Goal: Task Accomplishment & Management: Manage account settings

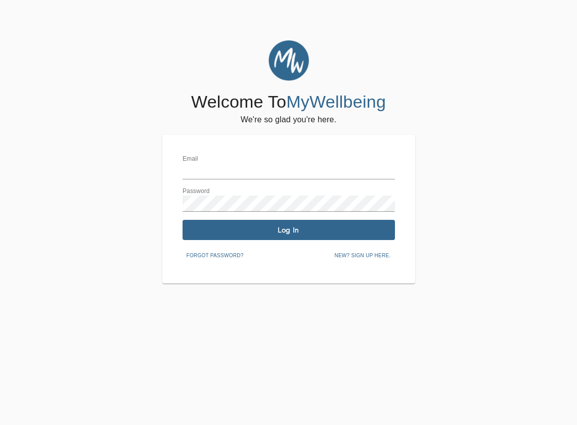
type input "[EMAIL_ADDRESS][DOMAIN_NAME]"
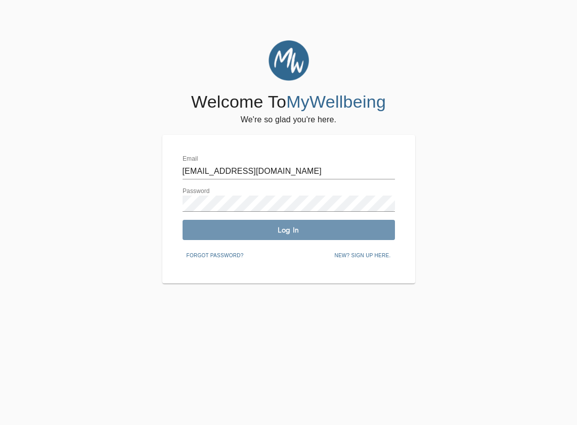
click at [285, 238] on button "Log In" at bounding box center [289, 230] width 212 height 20
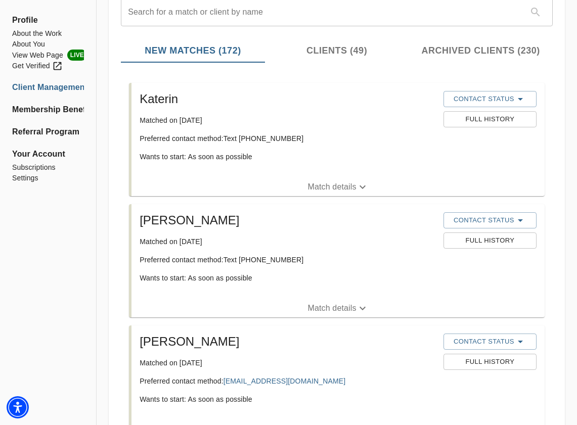
scroll to position [142, 0]
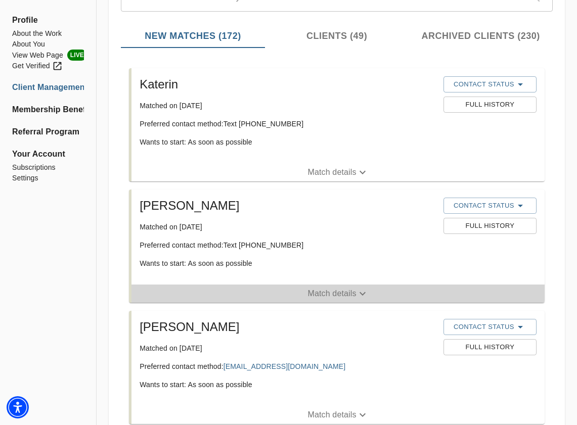
click at [364, 292] on icon "button" at bounding box center [362, 294] width 12 height 12
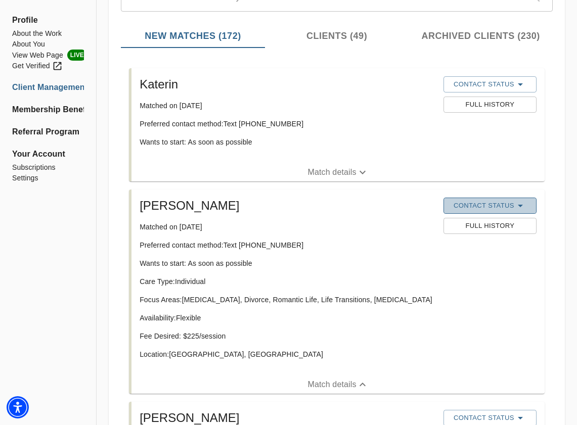
click at [523, 206] on icon "button" at bounding box center [520, 206] width 12 height 12
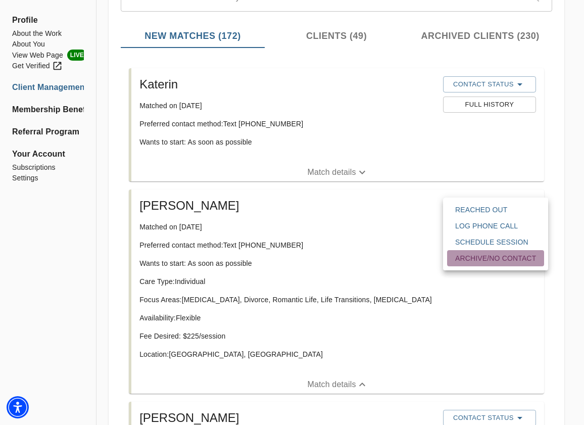
click at [507, 258] on span "Archive/No contact" at bounding box center [496, 258] width 81 height 10
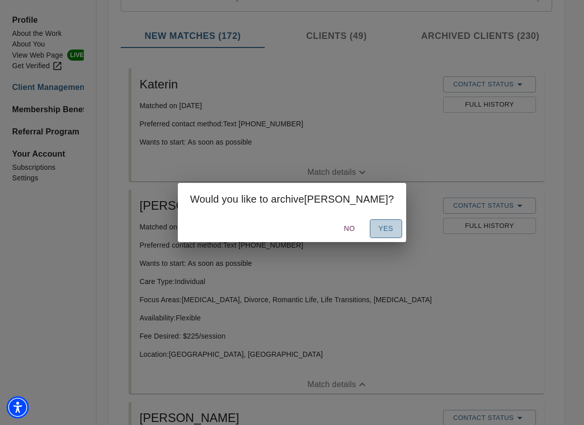
click at [378, 231] on span "Yes" at bounding box center [386, 228] width 16 height 13
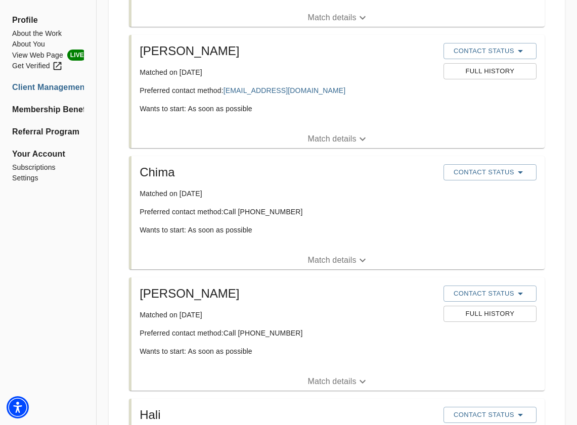
scroll to position [260, 0]
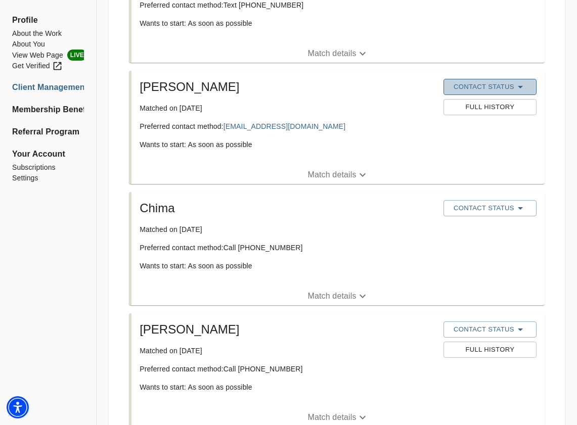
click at [525, 83] on icon "button" at bounding box center [520, 87] width 12 height 12
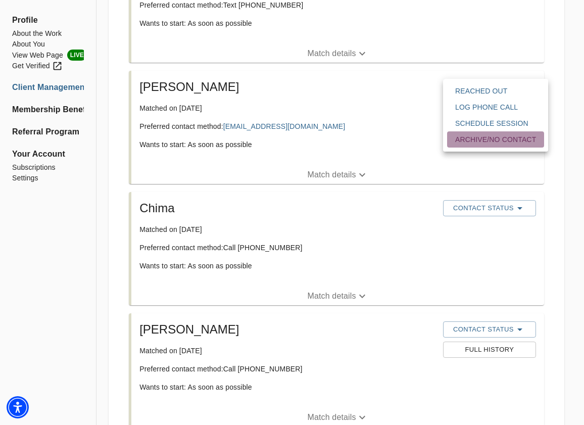
click at [519, 139] on span "Archive/No contact" at bounding box center [496, 139] width 81 height 10
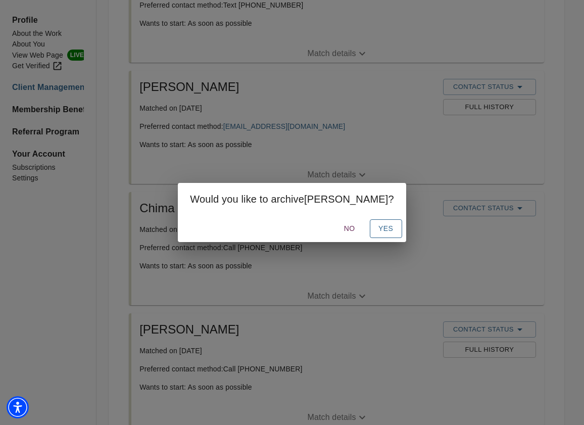
click at [378, 232] on span "Yes" at bounding box center [386, 228] width 16 height 13
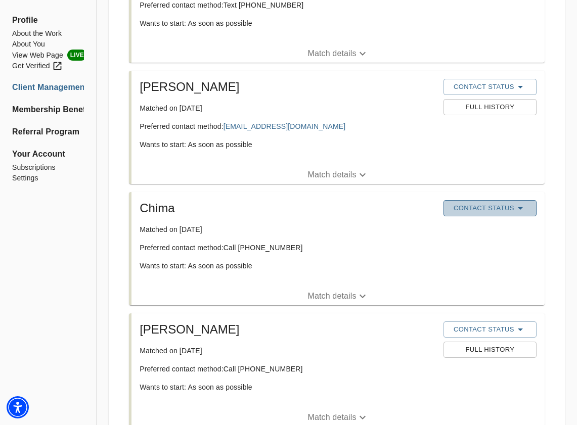
click at [526, 210] on icon "button" at bounding box center [520, 208] width 12 height 12
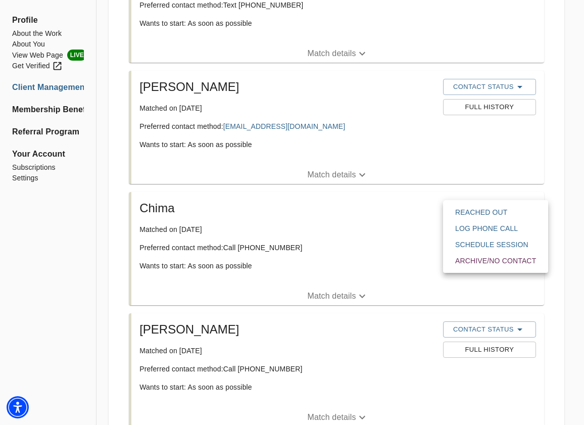
click at [506, 263] on span "Archive/No contact" at bounding box center [496, 261] width 81 height 10
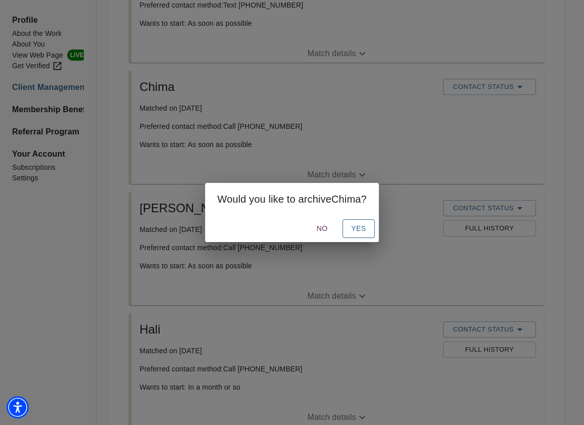
click at [364, 231] on span "Yes" at bounding box center [359, 228] width 16 height 13
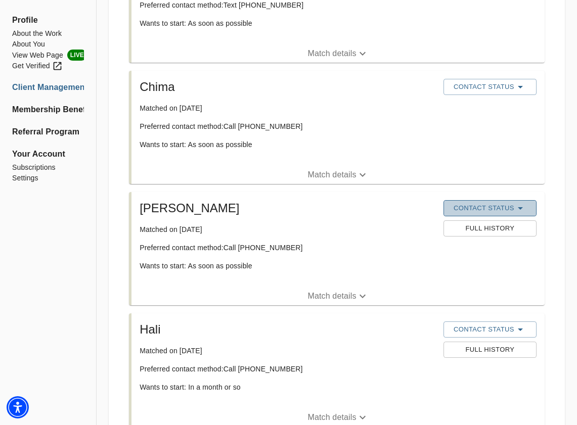
click at [528, 211] on span "Contact Status" at bounding box center [489, 208] width 83 height 12
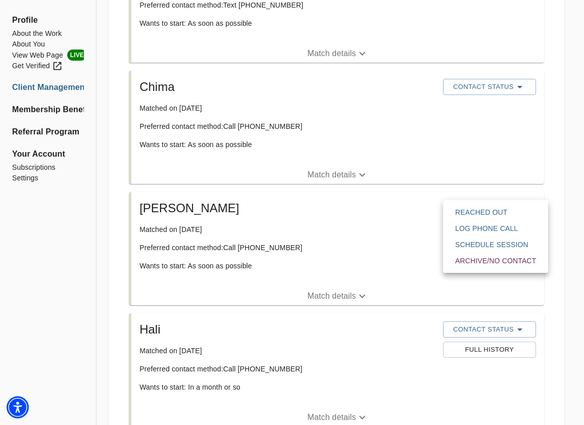
click at [519, 260] on span "Archive/No contact" at bounding box center [496, 261] width 81 height 10
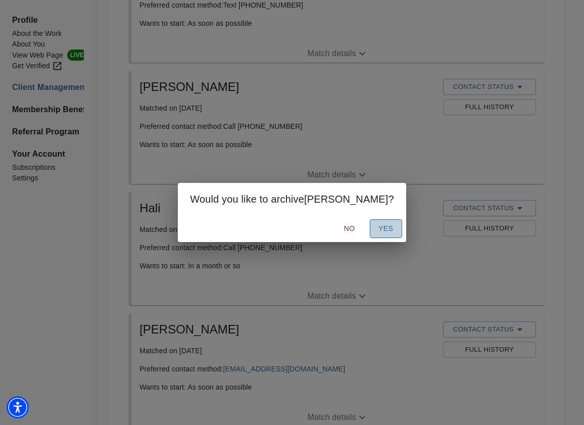
click at [378, 231] on span "Yes" at bounding box center [386, 228] width 16 height 13
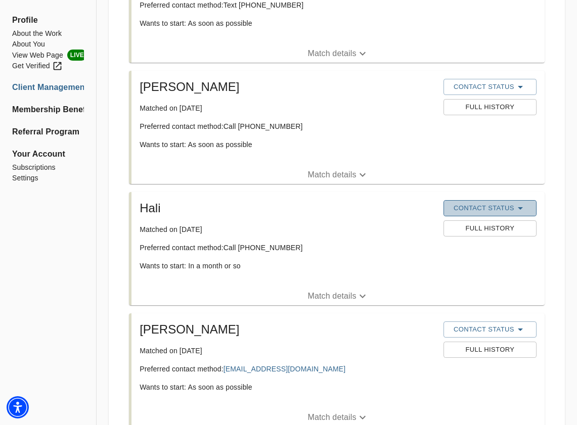
click at [527, 207] on span "Contact Status" at bounding box center [489, 208] width 83 height 12
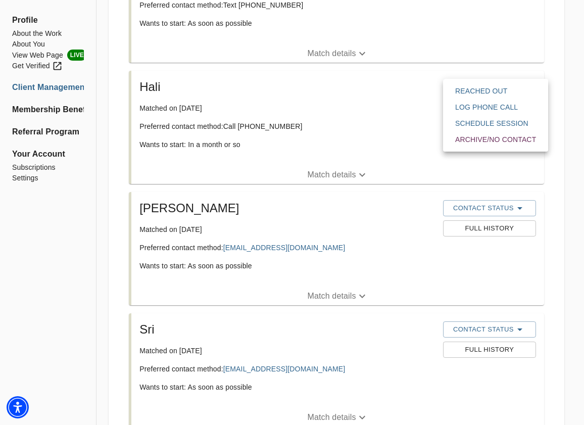
click at [498, 92] on span "Reached Out" at bounding box center [496, 91] width 81 height 10
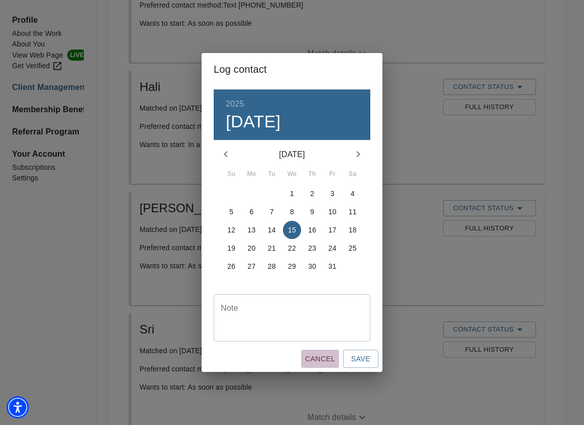
click at [325, 365] on span "Cancel" at bounding box center [320, 359] width 30 height 13
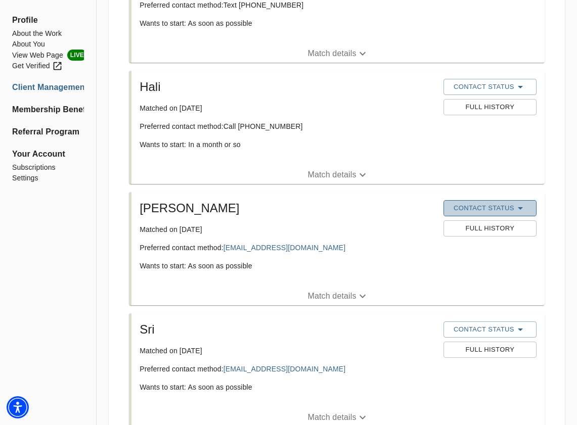
click at [526, 211] on icon "button" at bounding box center [520, 208] width 12 height 12
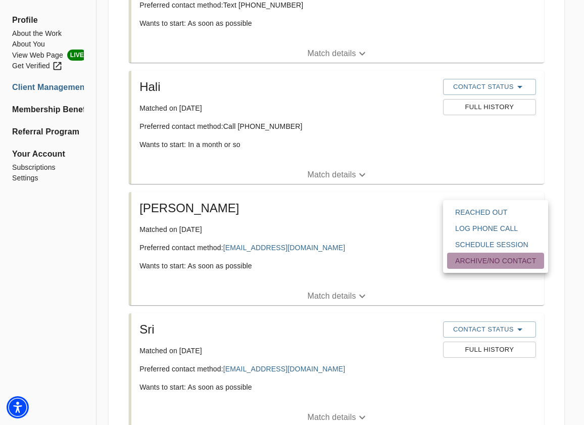
click at [512, 263] on span "Archive/No contact" at bounding box center [496, 261] width 81 height 10
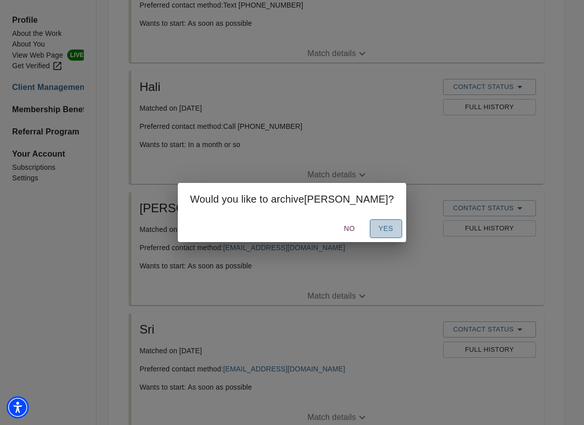
click at [378, 230] on span "Yes" at bounding box center [386, 228] width 16 height 13
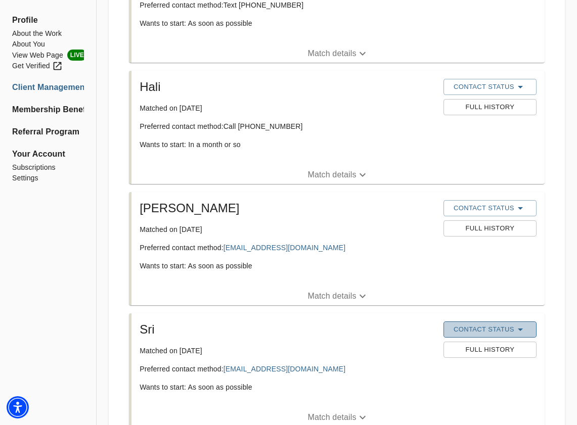
click at [519, 328] on icon "button" at bounding box center [520, 330] width 12 height 12
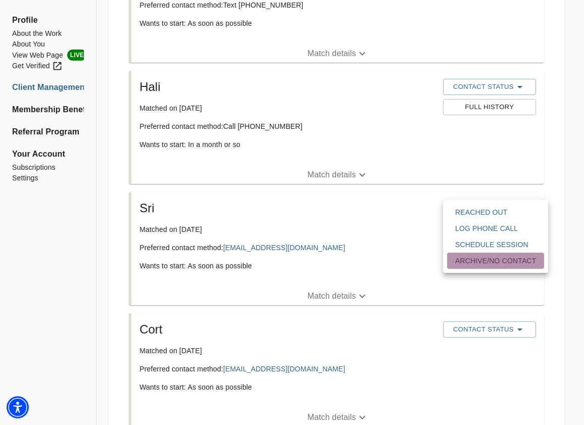
click at [502, 258] on span "Archive/No contact" at bounding box center [496, 261] width 81 height 10
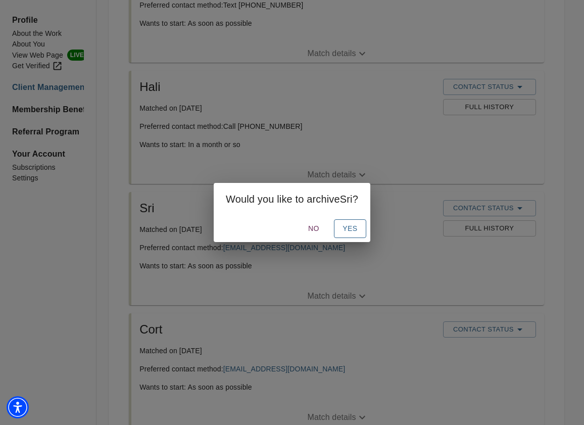
click at [362, 235] on button "Yes" at bounding box center [350, 228] width 32 height 19
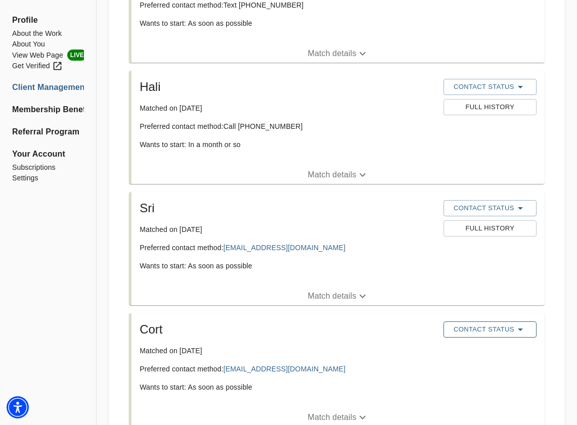
click at [514, 329] on icon "button" at bounding box center [520, 330] width 12 height 12
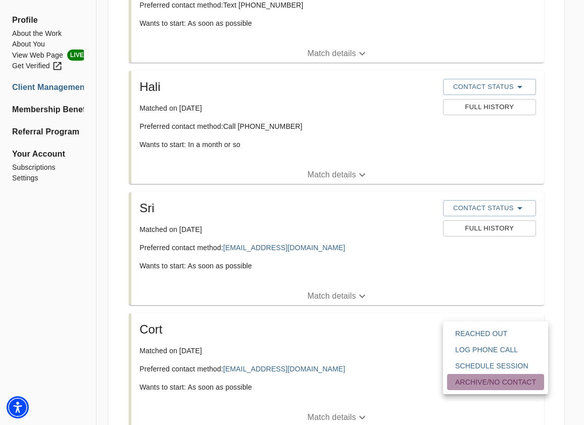
click at [519, 385] on span "Archive/No contact" at bounding box center [496, 382] width 81 height 10
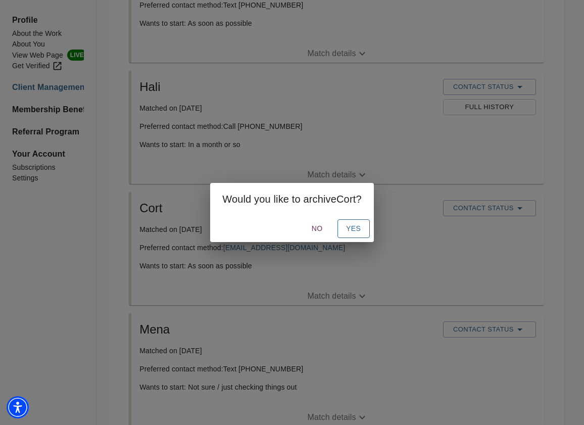
click at [350, 236] on button "Yes" at bounding box center [354, 228] width 32 height 19
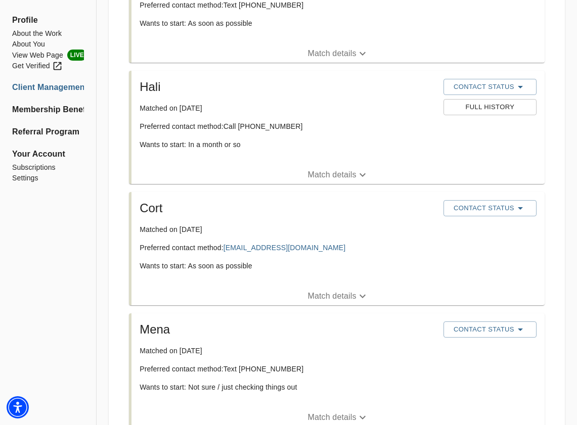
scroll to position [425, 0]
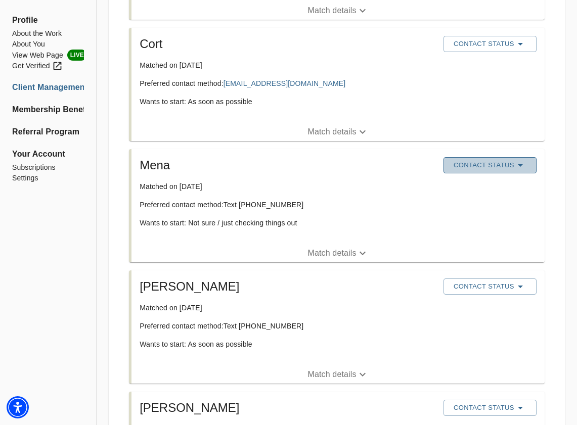
click at [526, 172] on button "Contact Status" at bounding box center [489, 165] width 93 height 16
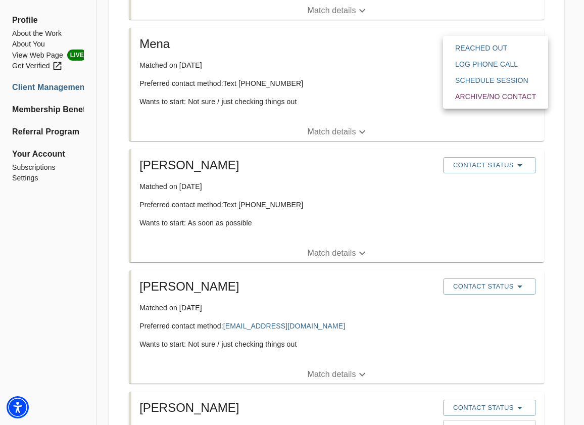
click at [528, 166] on div at bounding box center [292, 212] width 584 height 425
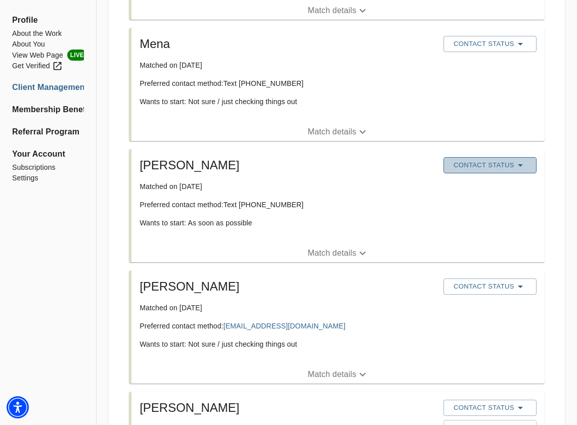
click at [527, 166] on span "Contact Status" at bounding box center [489, 165] width 83 height 12
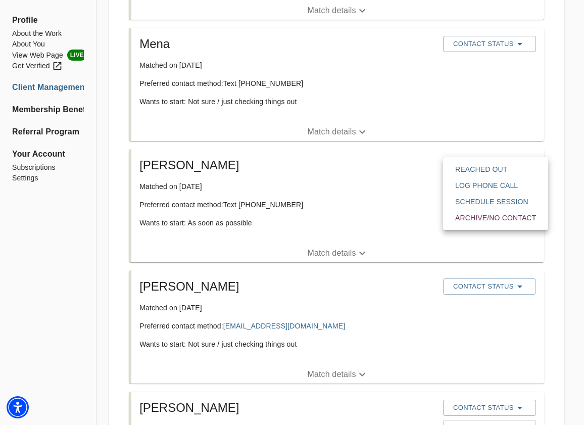
click at [516, 216] on span "Archive/No contact" at bounding box center [496, 218] width 81 height 10
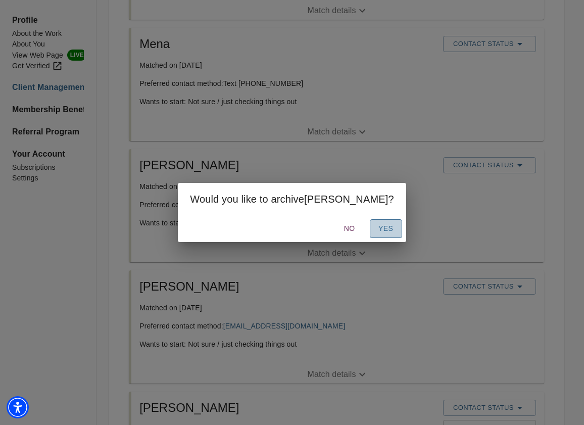
click at [378, 232] on span "Yes" at bounding box center [386, 228] width 16 height 13
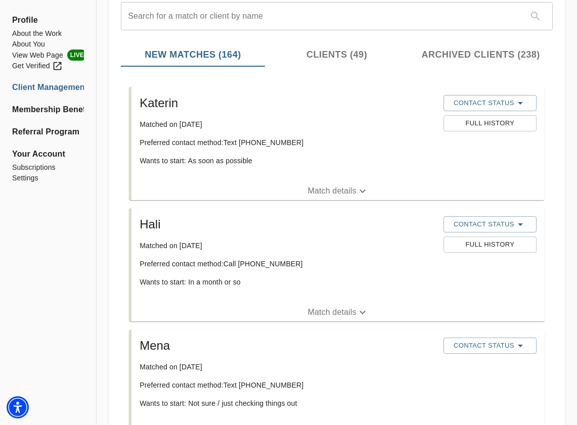
scroll to position [0, 0]
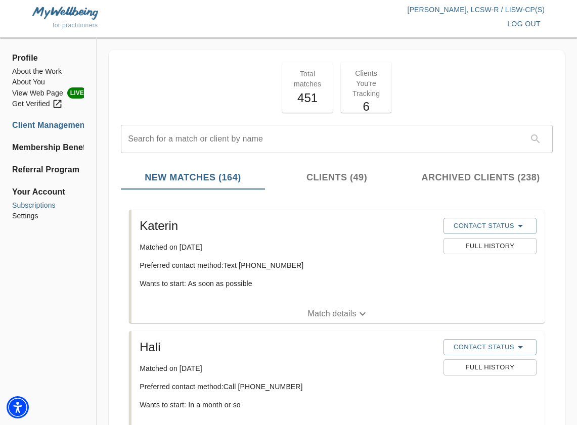
click at [33, 207] on li "Subscriptions" at bounding box center [48, 205] width 72 height 11
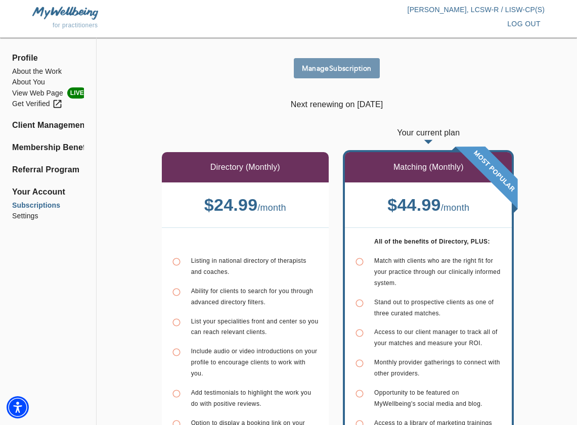
click at [340, 62] on button "Manage Subscription" at bounding box center [337, 68] width 86 height 20
